Goal: Find specific page/section: Find specific page/section

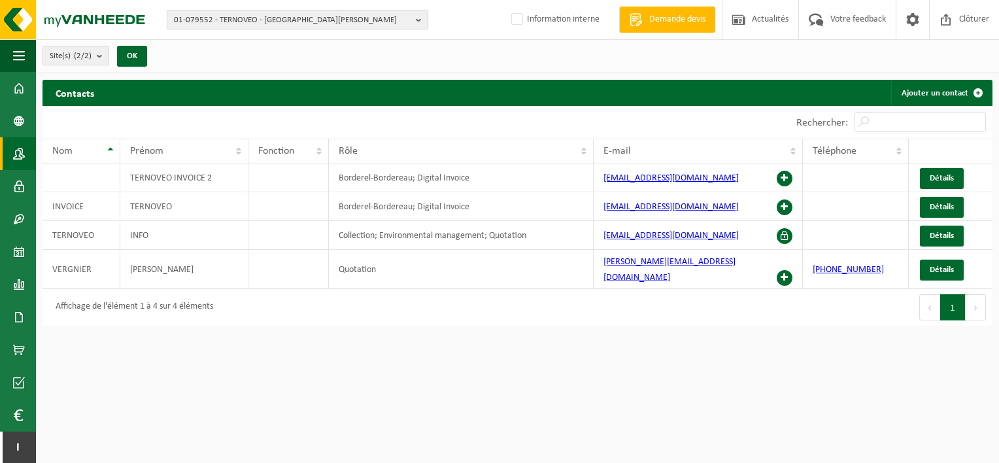
click at [216, 18] on span "01-079552 - TERNOVEO - ST QUENTIN CEDEX" at bounding box center [292, 20] width 237 height 20
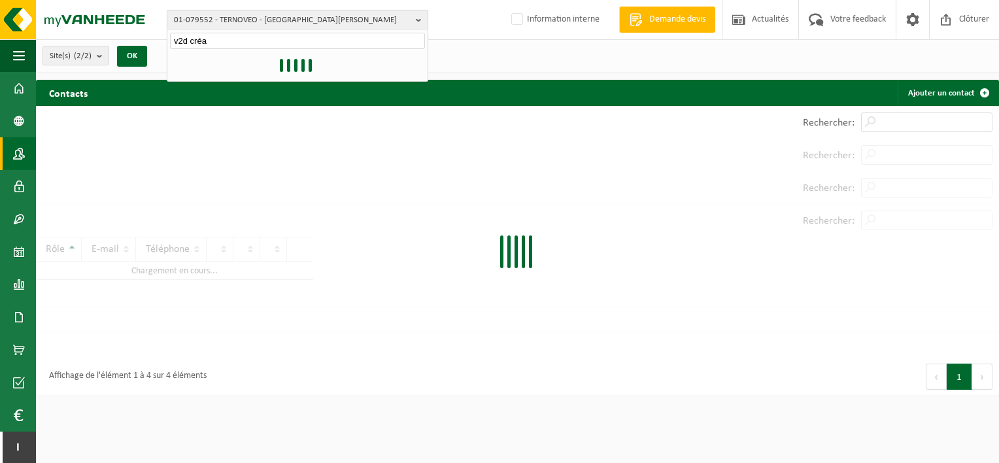
type input "v2d créat"
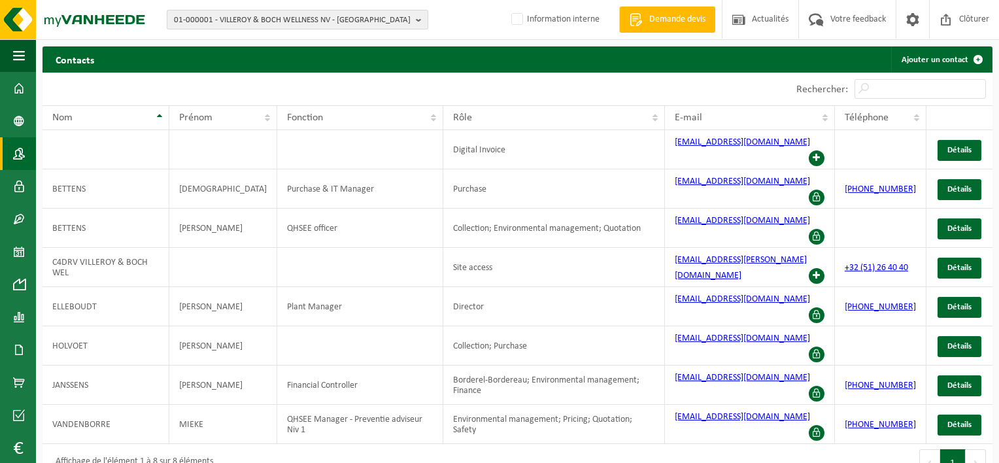
click at [336, 22] on span "01-000001 - VILLEROY & BOCH WELLNESS NV - ROESELARE" at bounding box center [292, 20] width 237 height 20
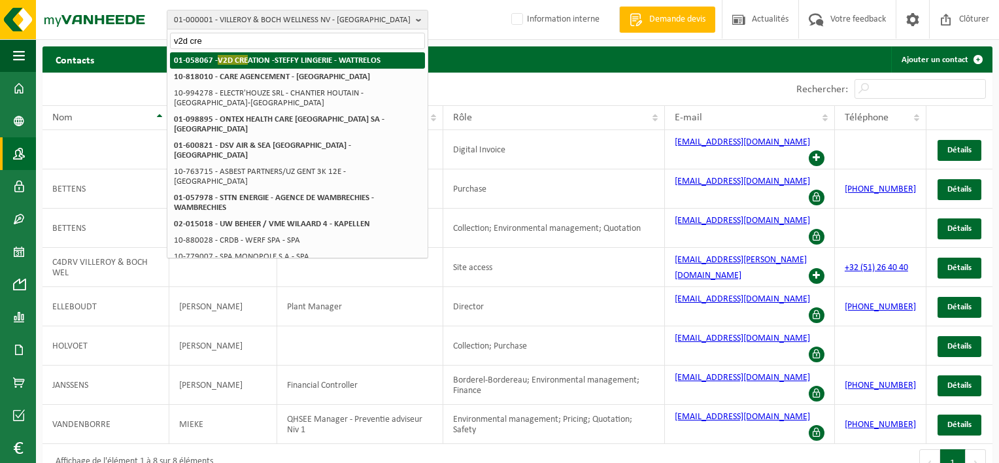
type input "v2d cre"
click at [331, 58] on strong "01-058067 - V2D CRE ATION -STEFFY LINGERIE - WATTRELOS" at bounding box center [277, 60] width 207 height 10
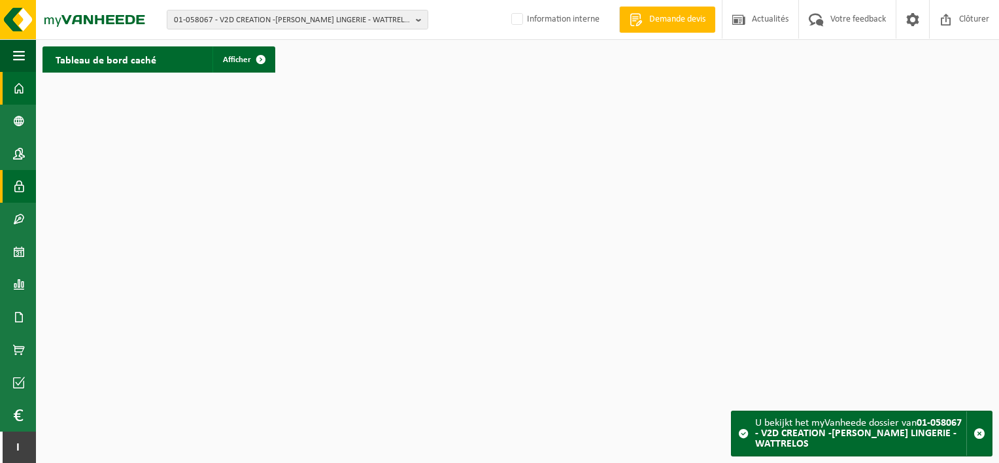
click at [21, 188] on span at bounding box center [19, 186] width 12 height 33
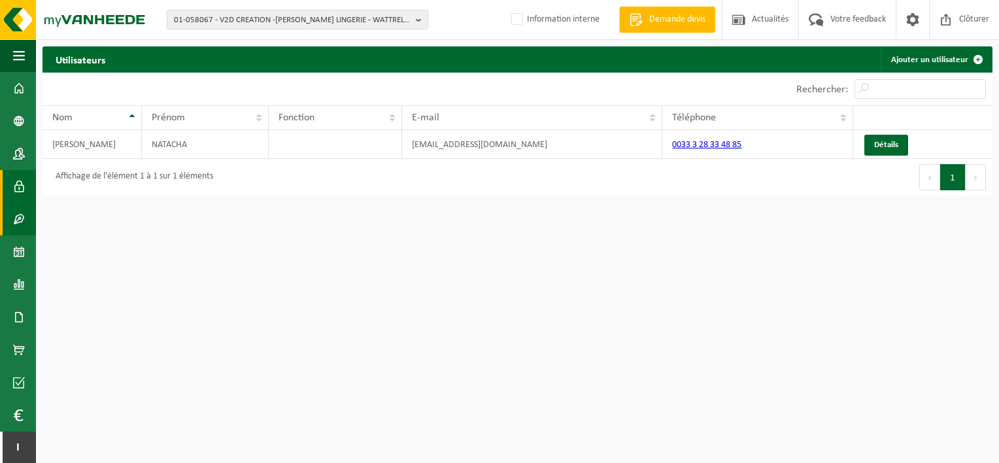
click at [18, 221] on span at bounding box center [19, 219] width 12 height 33
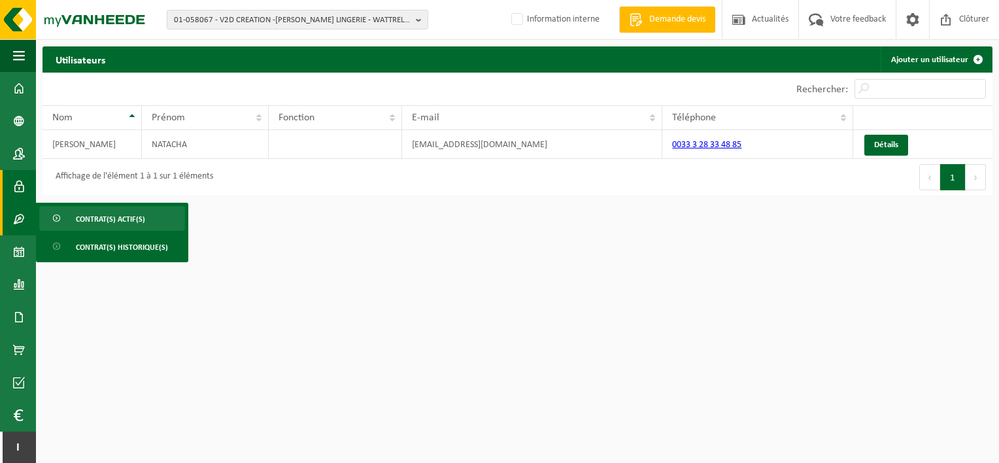
click at [71, 224] on link "Contrat(s) actif(s)" at bounding box center [112, 218] width 146 height 25
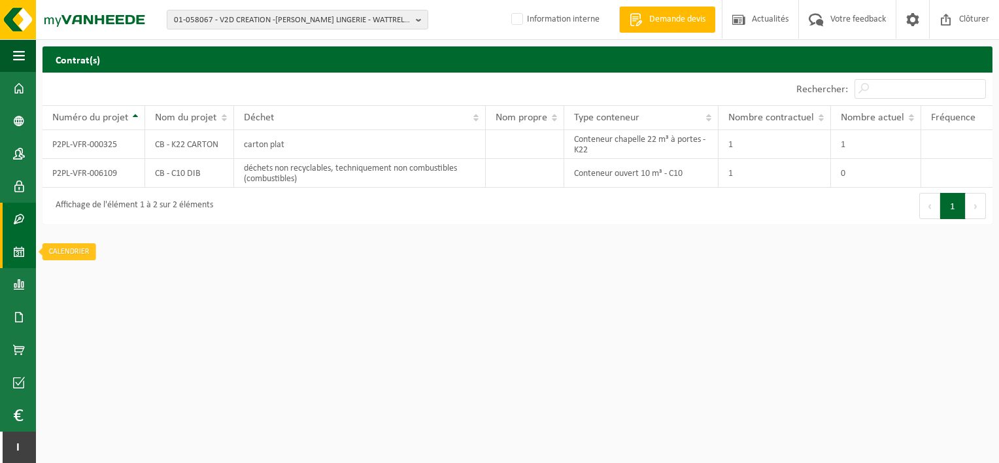
click at [21, 243] on span at bounding box center [19, 251] width 12 height 33
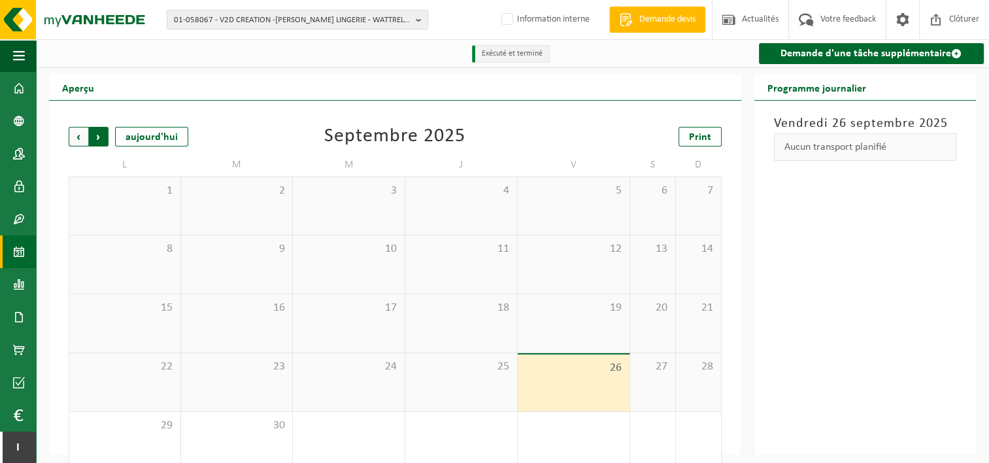
click at [75, 127] on span "Précédent" at bounding box center [79, 137] width 20 height 20
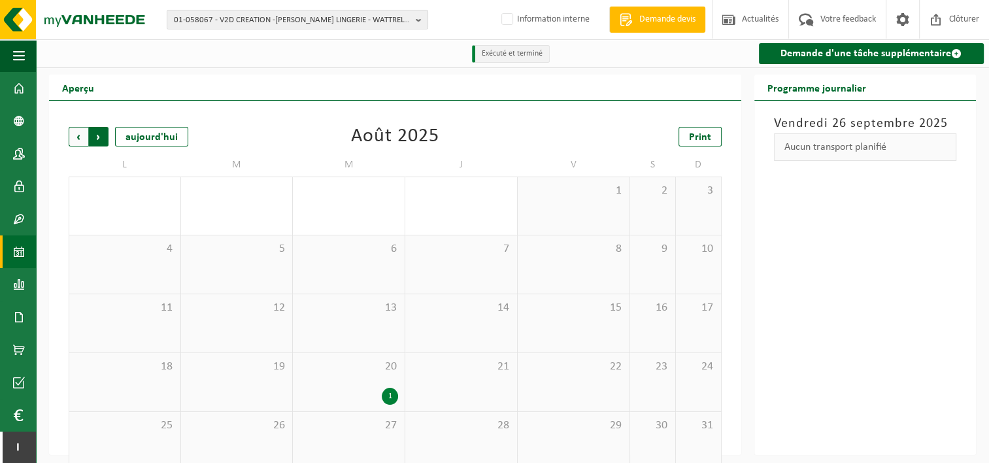
click at [76, 134] on span "Précédent" at bounding box center [79, 137] width 20 height 20
click at [102, 131] on span "Suivant" at bounding box center [99, 137] width 20 height 20
click at [390, 393] on div "1" at bounding box center [390, 396] width 16 height 17
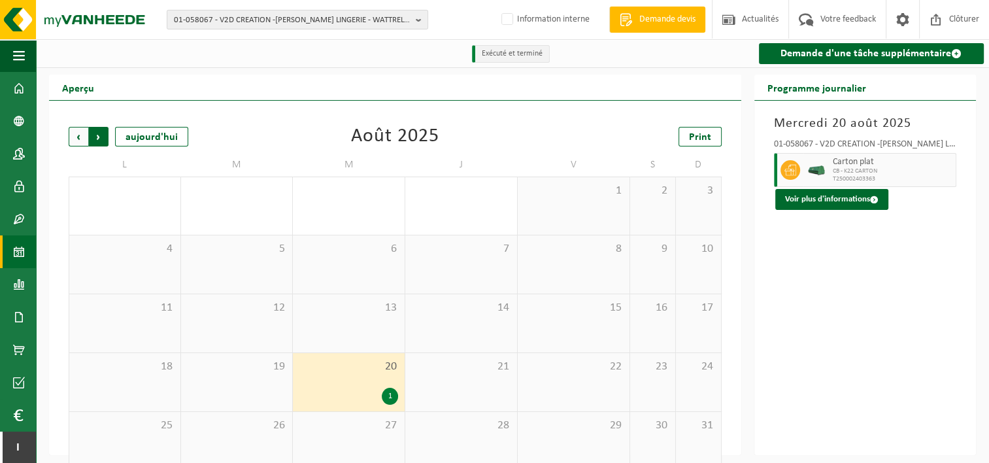
click at [78, 136] on span "Précédent" at bounding box center [79, 137] width 20 height 20
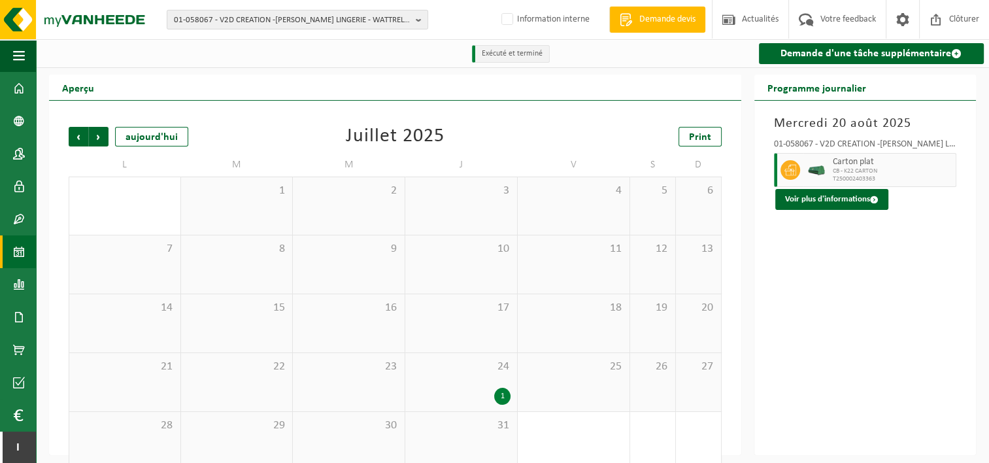
click at [78, 136] on span "Précédent" at bounding box center [79, 137] width 20 height 20
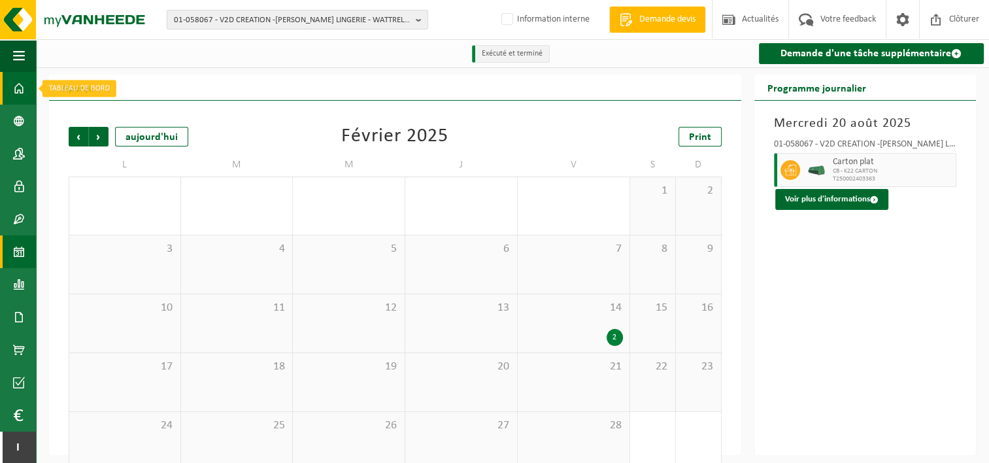
click at [23, 89] on span at bounding box center [19, 88] width 12 height 33
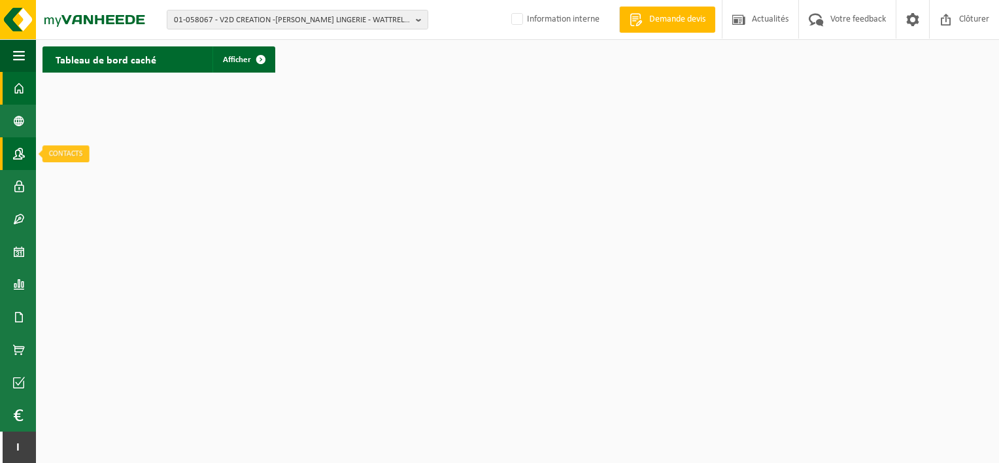
click at [22, 152] on span at bounding box center [19, 153] width 12 height 33
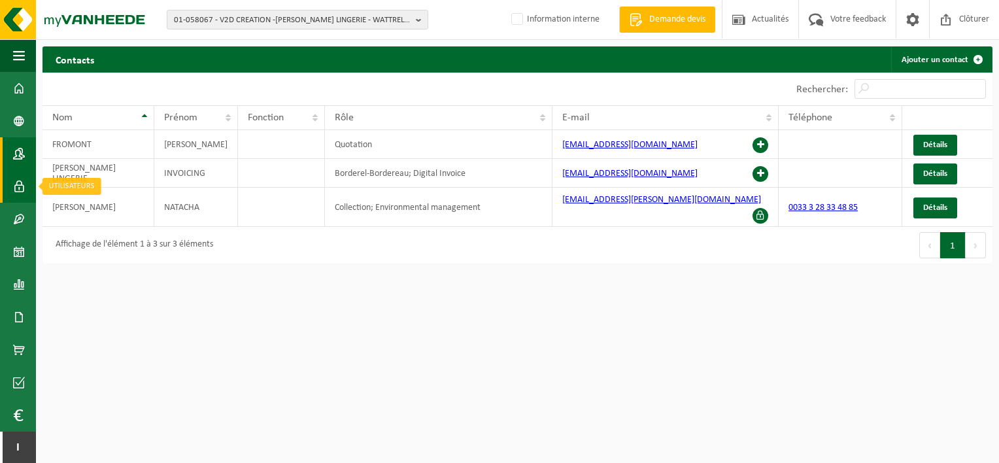
click at [18, 176] on span at bounding box center [19, 186] width 12 height 33
